Goal: Task Accomplishment & Management: Use online tool/utility

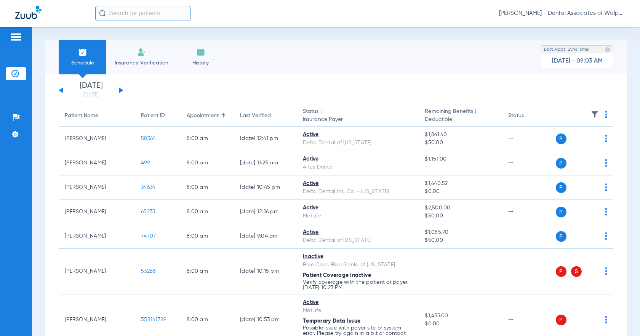
click at [130, 63] on span "Insurance Verification" at bounding box center [141, 63] width 59 height 8
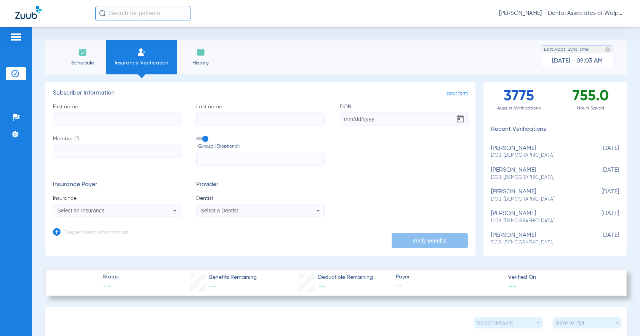
click at [114, 13] on input "text" at bounding box center [142, 13] width 95 height 15
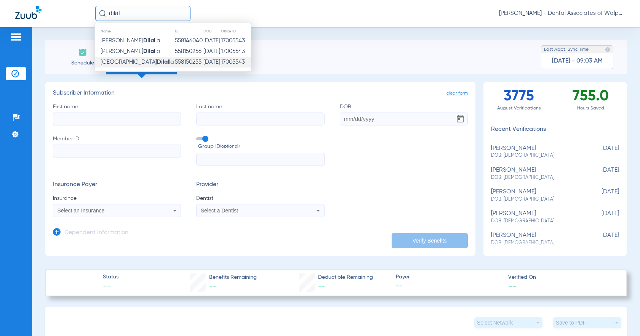
click at [157, 63] on strong "Dilal" at bounding box center [163, 62] width 12 height 6
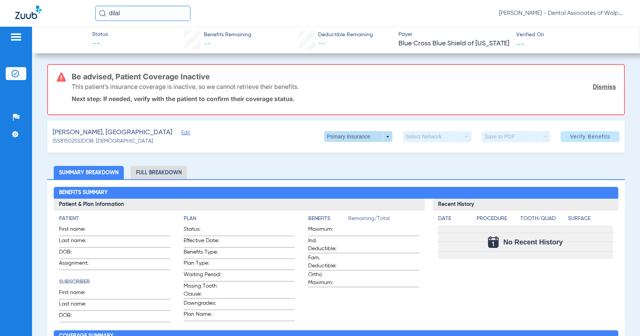
click at [308, 135] on span at bounding box center [358, 136] width 68 height 11
click at [308, 168] on span "Secondary Insurance" at bounding box center [350, 166] width 50 height 5
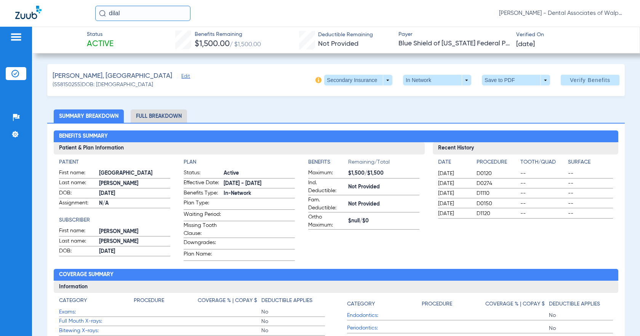
click at [165, 116] on li "Full Breakdown" at bounding box center [159, 115] width 56 height 13
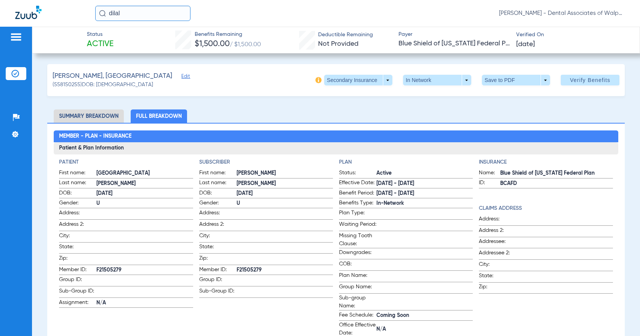
drag, startPoint x: 109, startPoint y: 11, endPoint x: 147, endPoint y: 5, distance: 39.0
click at [151, 16] on input "dilal" at bounding box center [142, 13] width 95 height 15
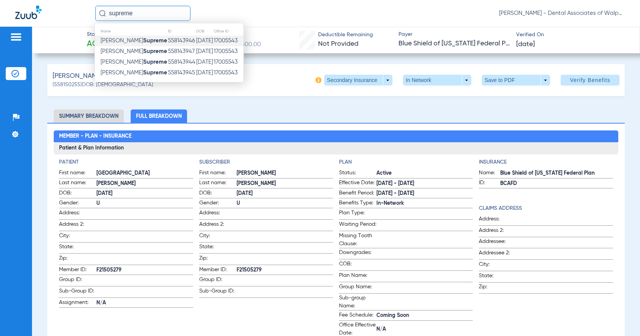
click at [143, 43] on strong "Supreme" at bounding box center [155, 41] width 24 height 6
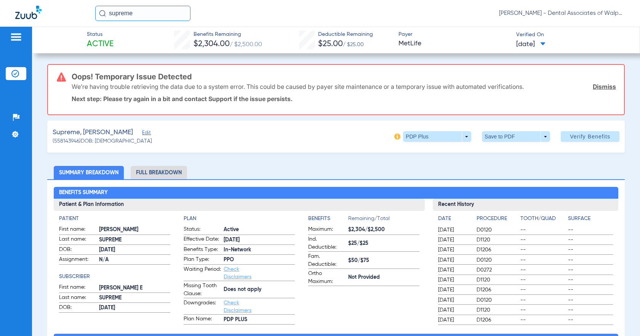
drag, startPoint x: 107, startPoint y: 12, endPoint x: 205, endPoint y: 9, distance: 97.9
click at [205, 14] on div "supreme [PERSON_NAME] - Dental Associates of Walpole" at bounding box center [359, 13] width 529 height 15
click at [140, 16] on input "80231" at bounding box center [142, 13] width 95 height 15
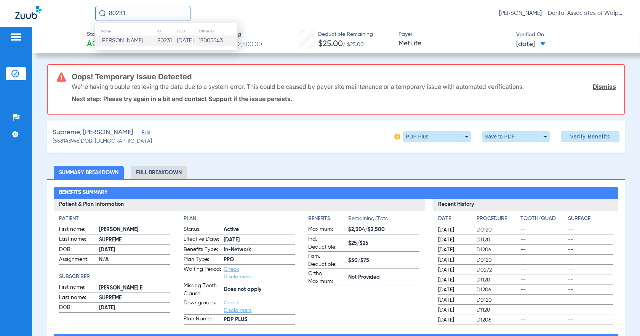
click at [125, 41] on span "[PERSON_NAME]" at bounding box center [122, 41] width 43 height 6
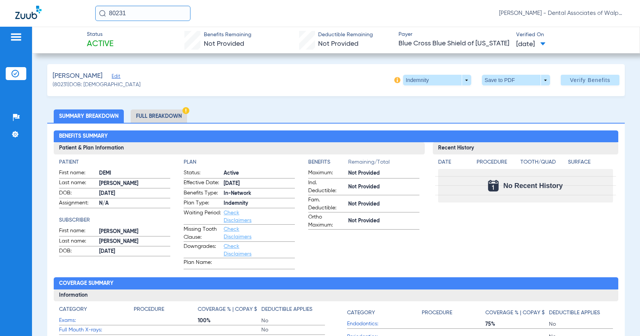
click at [166, 113] on li "Full Breakdown" at bounding box center [159, 115] width 56 height 13
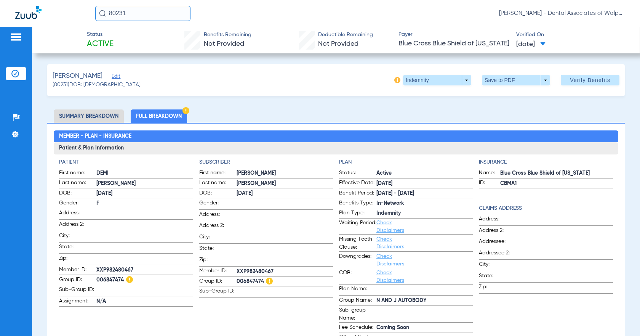
drag, startPoint x: 109, startPoint y: 13, endPoint x: 216, endPoint y: 9, distance: 106.7
click at [214, 17] on div "80231 [PERSON_NAME] - Dental Associates of Walpole" at bounding box center [359, 13] width 529 height 15
click at [157, 14] on input "[PERSON_NAME]" at bounding box center [142, 13] width 95 height 15
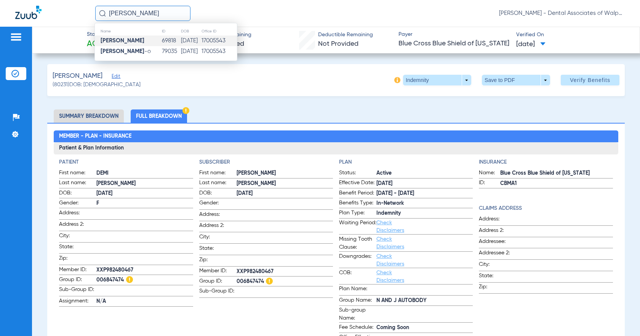
click at [119, 41] on strong "[PERSON_NAME]" at bounding box center [123, 41] width 44 height 6
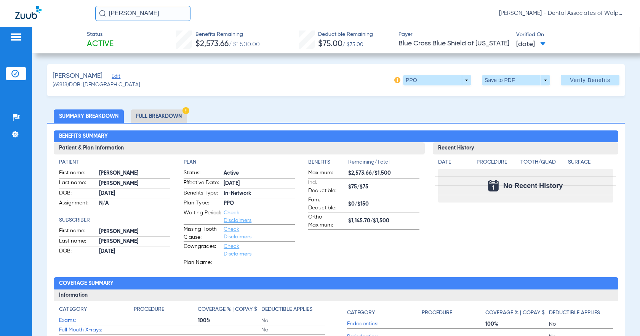
click at [148, 116] on li "Full Breakdown" at bounding box center [159, 115] width 56 height 13
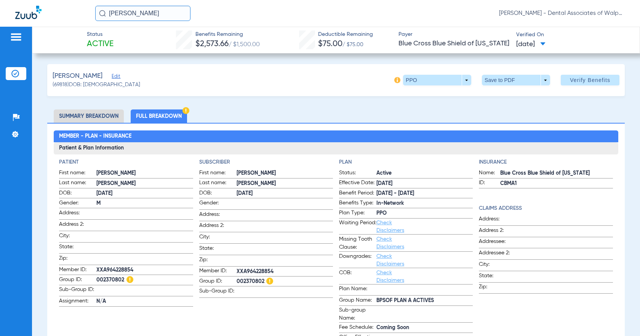
drag, startPoint x: 108, startPoint y: 12, endPoint x: 169, endPoint y: 12, distance: 61.7
click at [169, 12] on input "[PERSON_NAME]" at bounding box center [142, 13] width 95 height 15
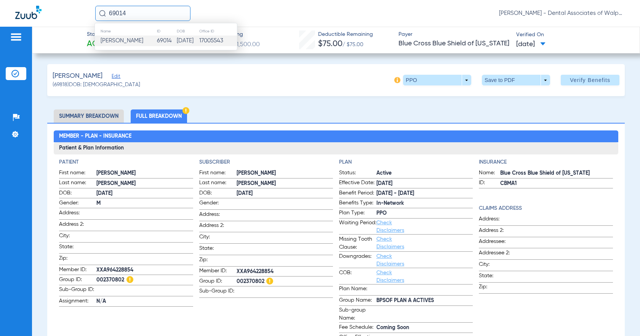
click at [128, 43] on span "[PERSON_NAME]" at bounding box center [122, 41] width 43 height 6
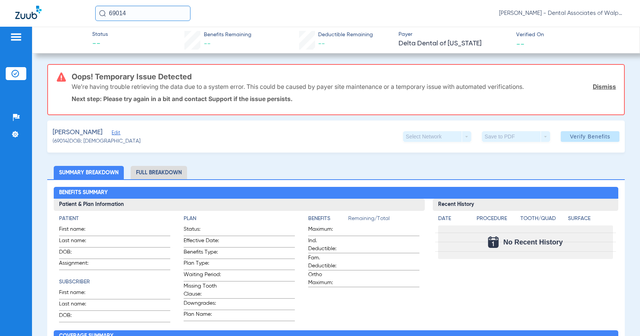
click at [133, 14] on input "69014" at bounding box center [142, 13] width 95 height 15
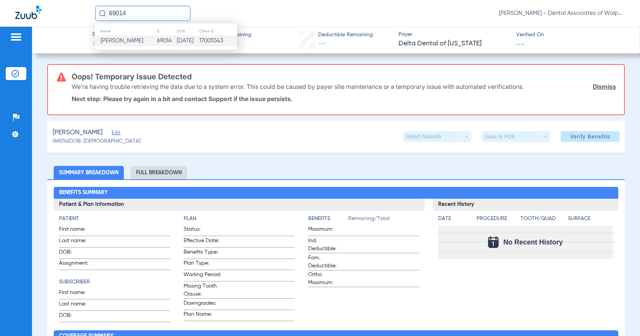
click at [128, 41] on span "[PERSON_NAME]" at bounding box center [122, 41] width 43 height 6
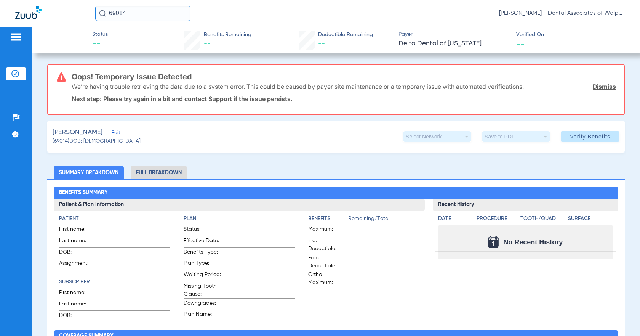
drag, startPoint x: 107, startPoint y: 13, endPoint x: 197, endPoint y: 23, distance: 90.4
click at [197, 26] on div "69014 [PERSON_NAME] - Dental Associates of Walpole" at bounding box center [320, 13] width 640 height 27
click at [132, 13] on input "79742" at bounding box center [142, 13] width 95 height 15
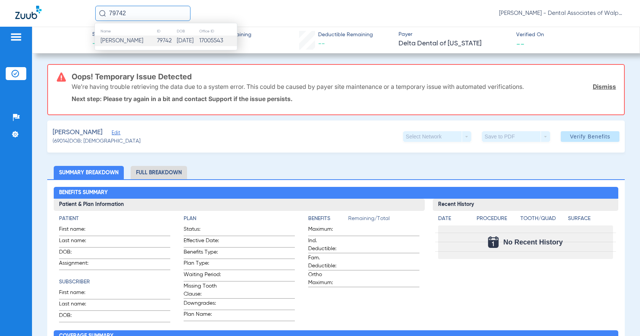
click at [124, 40] on span "[PERSON_NAME]" at bounding box center [122, 41] width 43 height 6
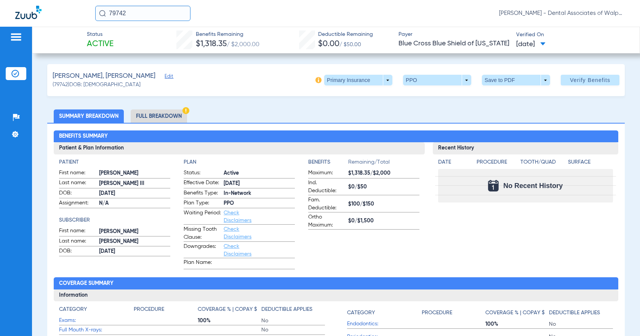
click at [150, 115] on li "Full Breakdown" at bounding box center [159, 115] width 56 height 13
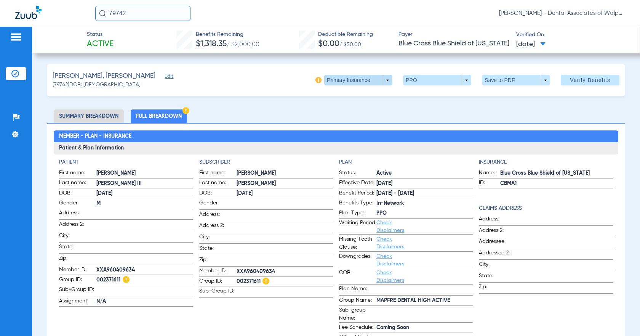
click at [308, 80] on span at bounding box center [358, 80] width 68 height 11
click at [308, 110] on span "Secondary Insurance" at bounding box center [350, 110] width 50 height 5
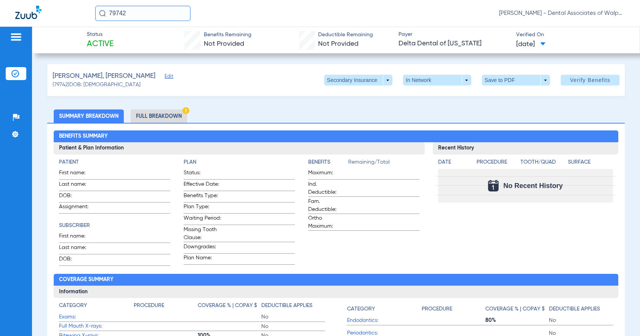
click at [157, 112] on li "Full Breakdown" at bounding box center [159, 115] width 56 height 13
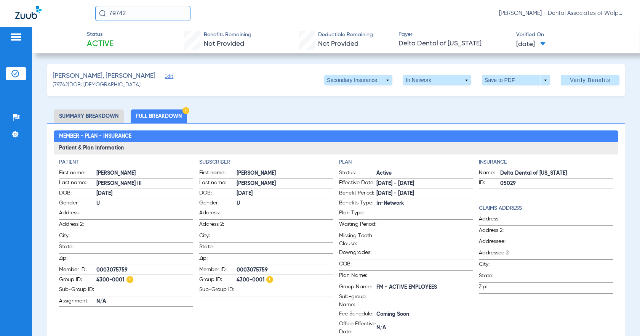
drag, startPoint x: 156, startPoint y: 22, endPoint x: 185, endPoint y: 19, distance: 29.5
click at [184, 23] on div "79742 [PERSON_NAME] - Dental Associates of Walpole" at bounding box center [320, 13] width 640 height 27
click at [148, 11] on input "kothapally" at bounding box center [142, 13] width 95 height 15
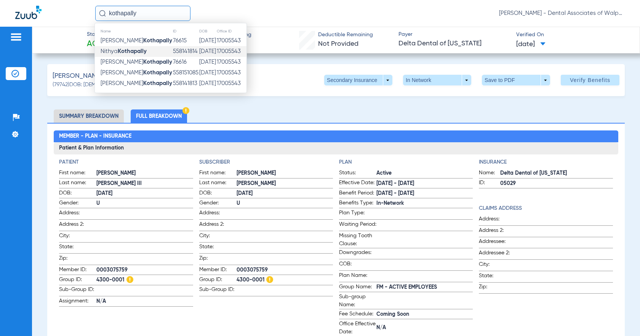
click at [117, 51] on span "[PERSON_NAME]" at bounding box center [124, 51] width 46 height 6
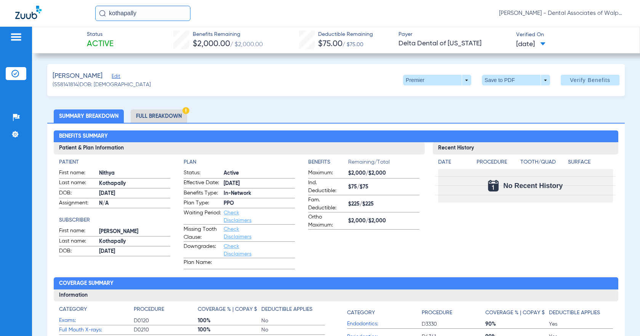
click at [157, 119] on li "Full Breakdown" at bounding box center [159, 115] width 56 height 13
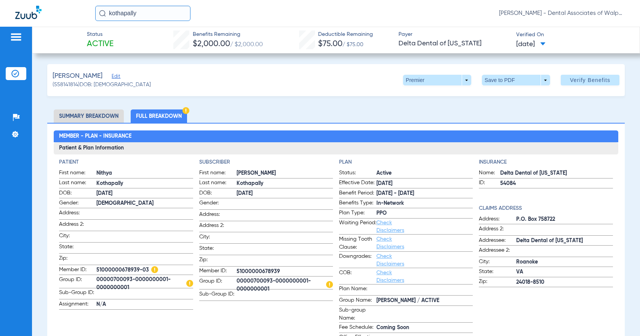
drag, startPoint x: 118, startPoint y: 15, endPoint x: 189, endPoint y: 10, distance: 70.3
click at [179, 26] on div "kothapally [PERSON_NAME] - Dental Associates of Walpole" at bounding box center [320, 13] width 640 height 27
type input "kiran, ni"
drag, startPoint x: 121, startPoint y: 15, endPoint x: 156, endPoint y: 16, distance: 34.7
click at [156, 16] on input "kiran, ni" at bounding box center [142, 13] width 95 height 15
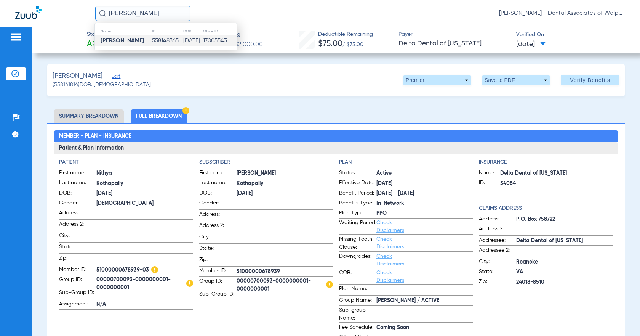
type input "[PERSON_NAME]"
click at [126, 39] on td "[PERSON_NAME]" at bounding box center [123, 40] width 57 height 11
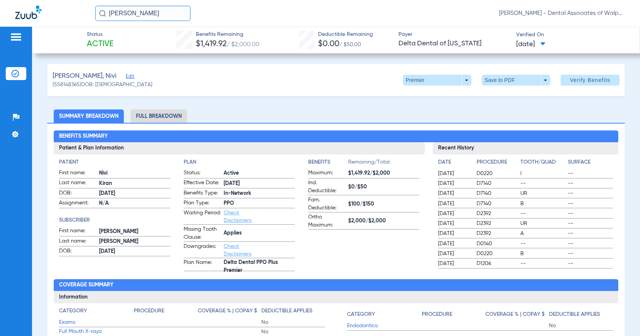
click at [150, 113] on li "Full Breakdown" at bounding box center [159, 115] width 56 height 13
